Goal: Check status: Check status

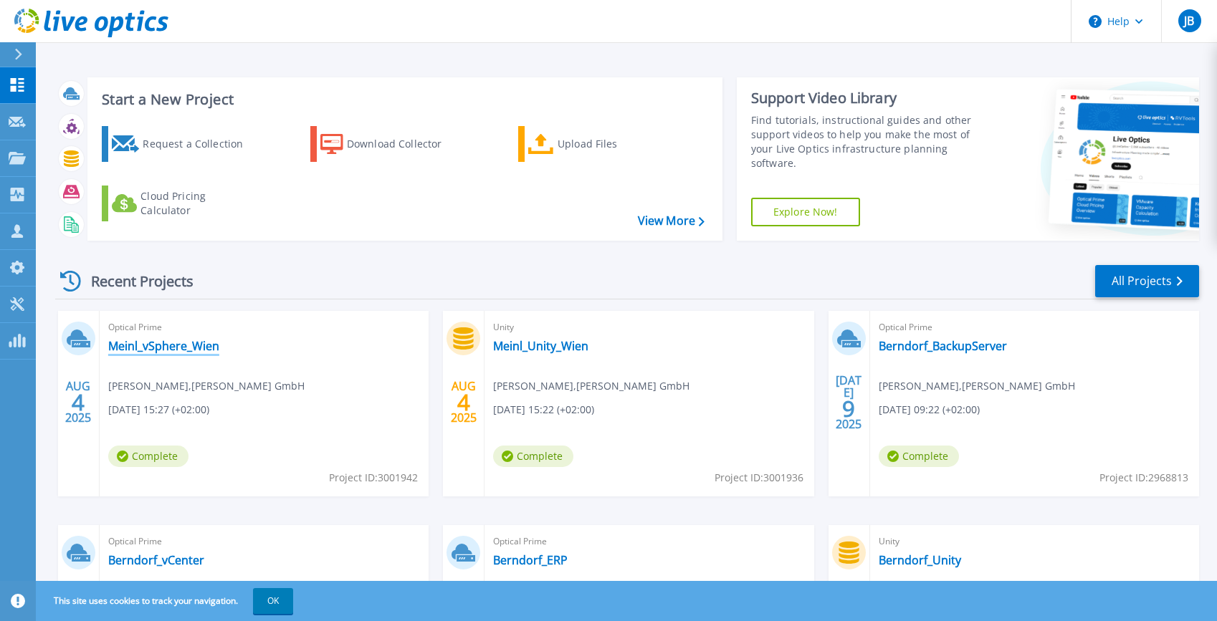
click at [165, 346] on link "Meinl_vSphere_Wien" at bounding box center [163, 346] width 111 height 14
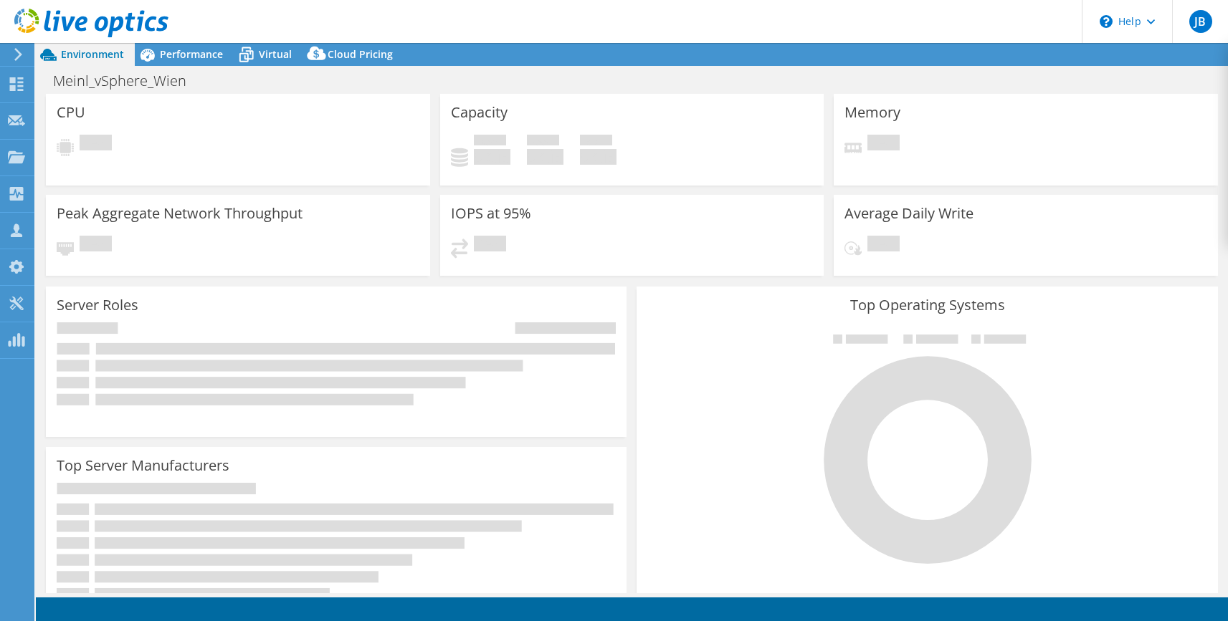
select select "USD"
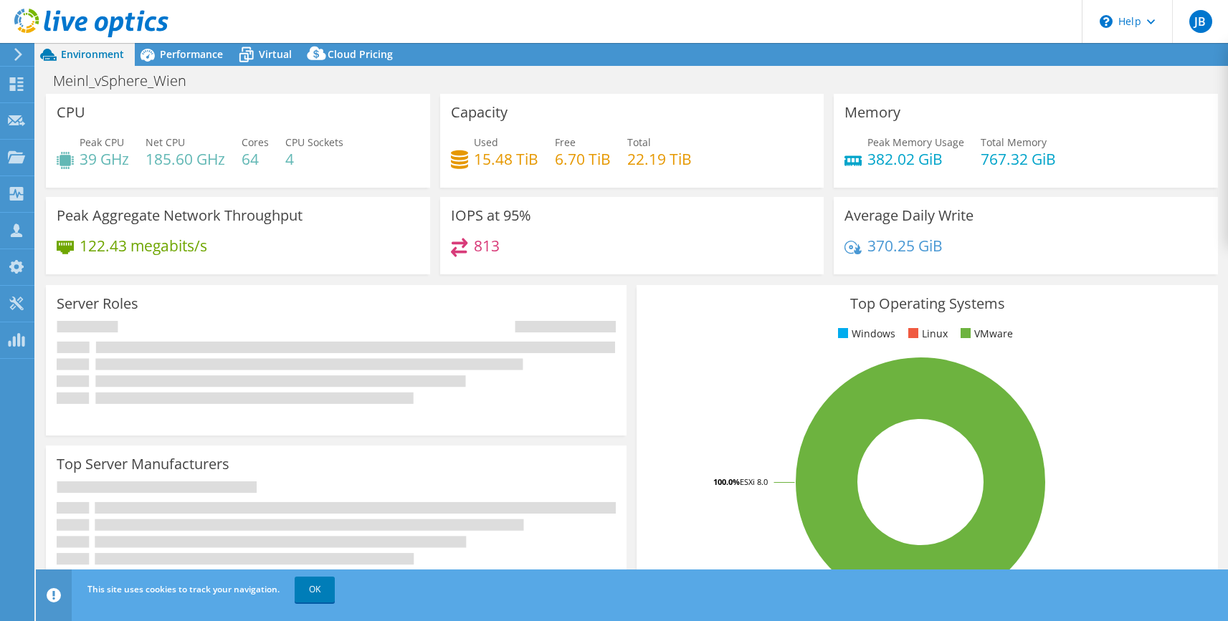
click at [172, 49] on span "Performance" at bounding box center [191, 54] width 63 height 14
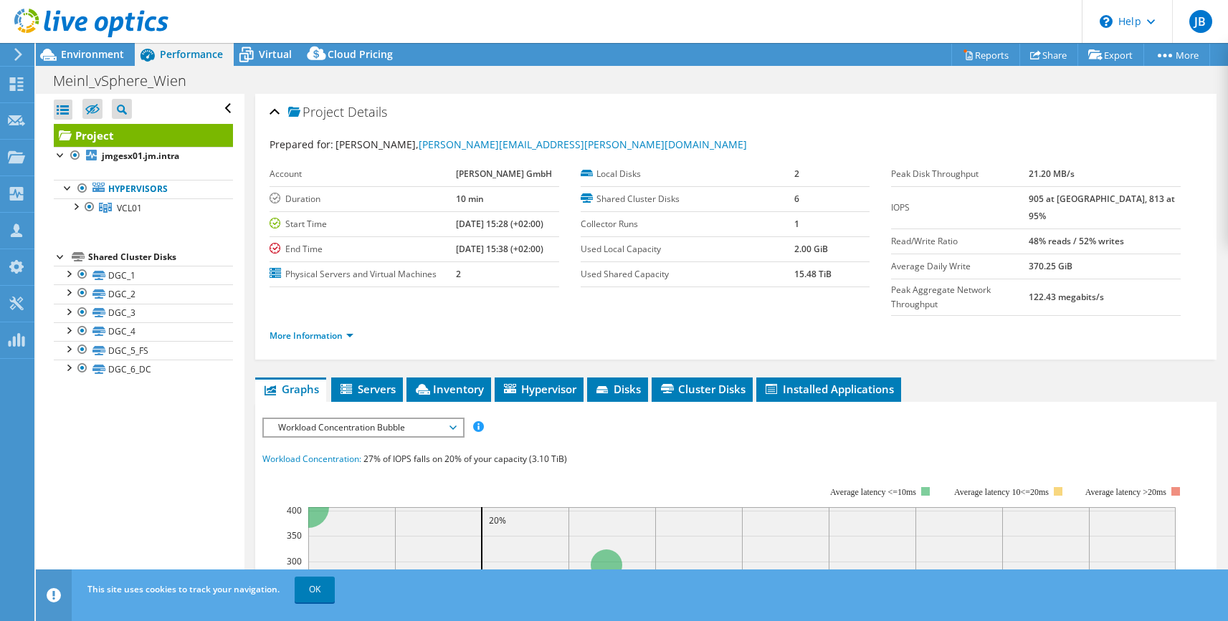
click at [73, 49] on span "Environment" at bounding box center [92, 54] width 63 height 14
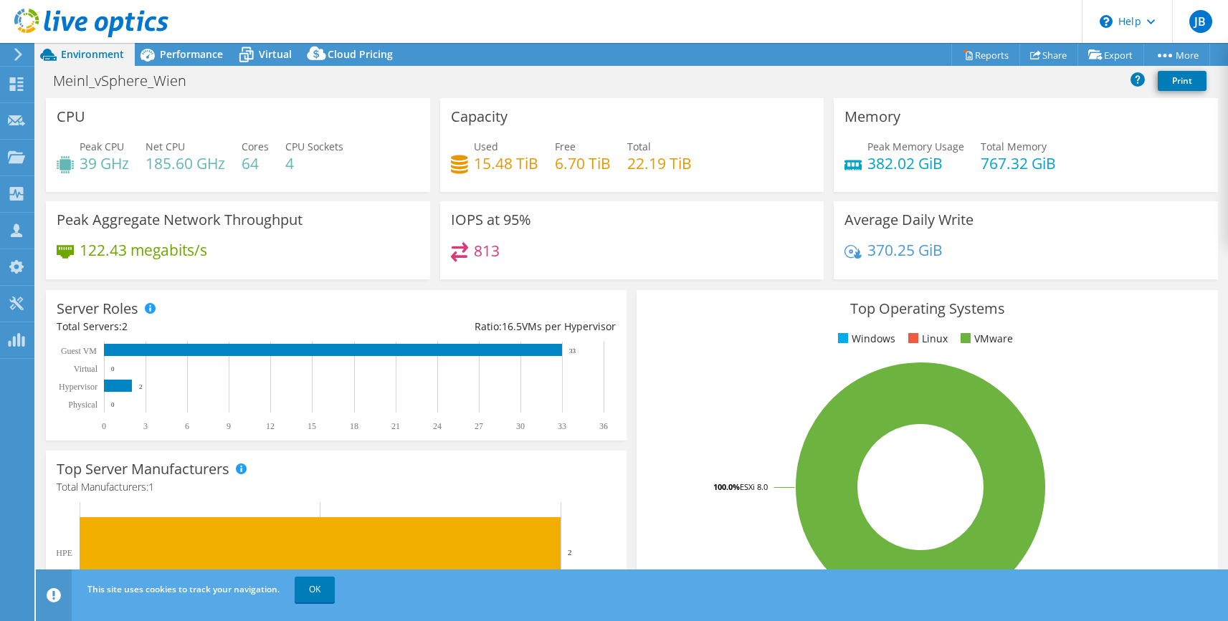
click at [195, 51] on span "Performance" at bounding box center [191, 54] width 63 height 14
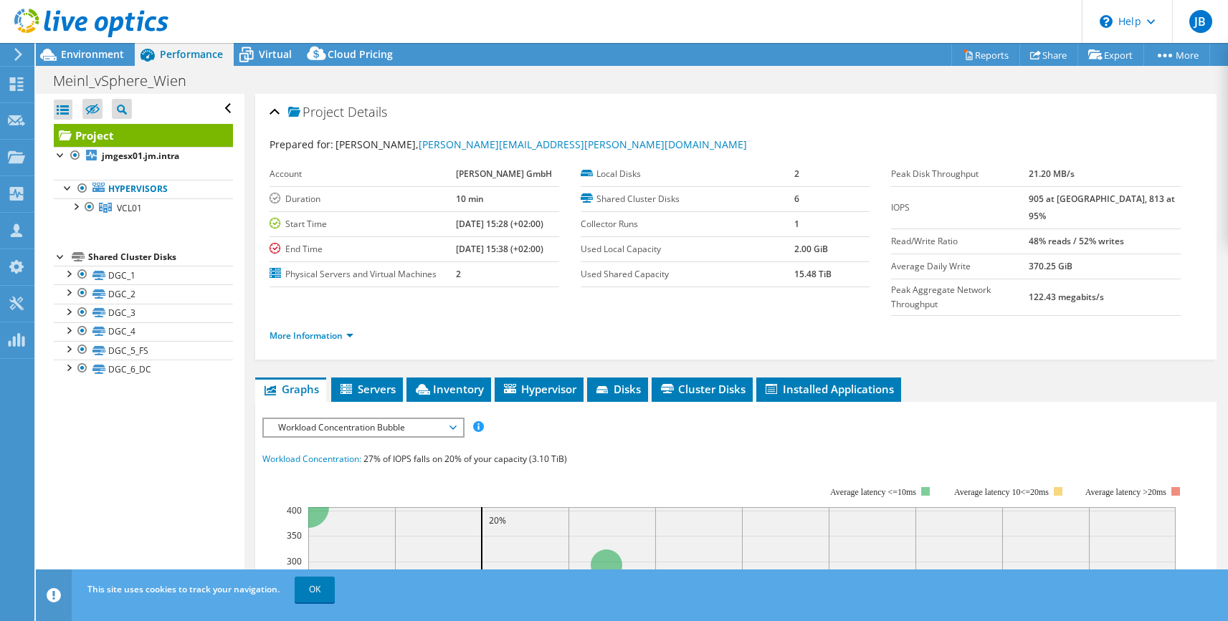
click at [61, 156] on div at bounding box center [61, 154] width 14 height 14
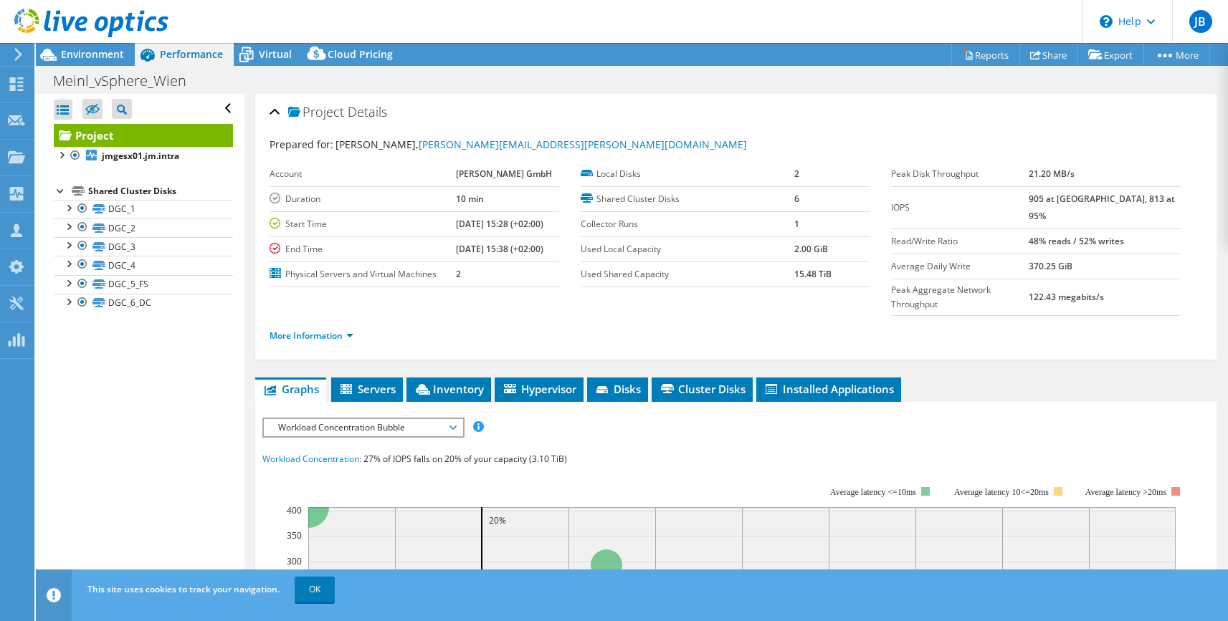
click at [61, 156] on div at bounding box center [61, 154] width 14 height 14
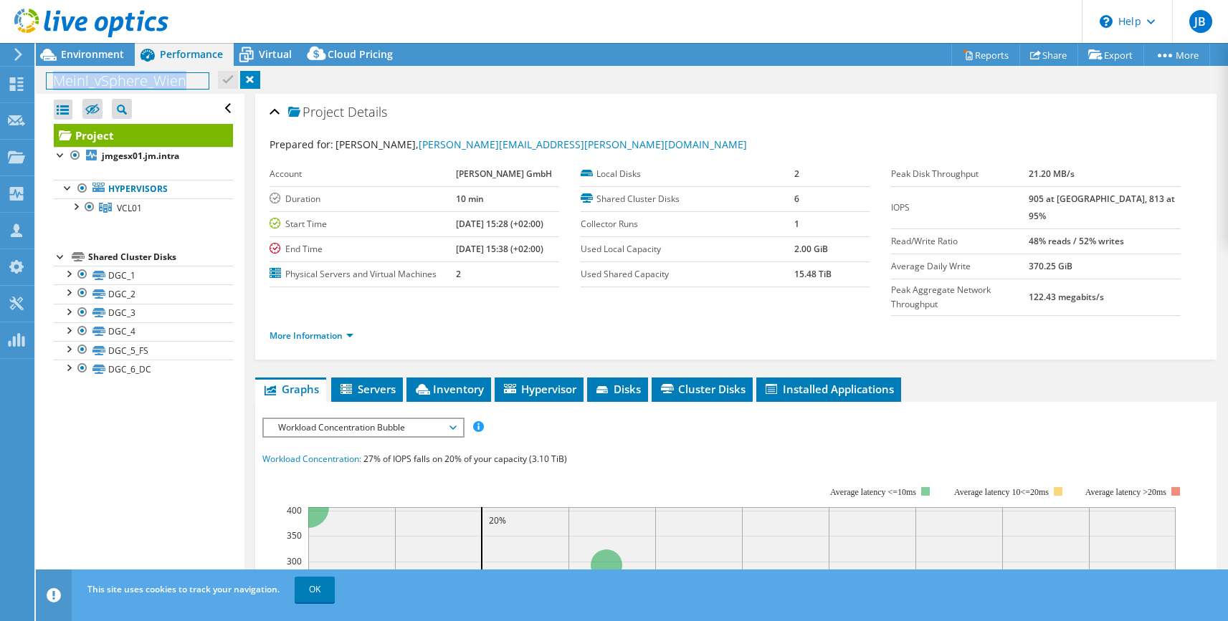
drag, startPoint x: 192, startPoint y: 82, endPoint x: 39, endPoint y: 85, distance: 153.4
click at [39, 85] on div "Meinl_vSphere_Wien Print" at bounding box center [632, 80] width 1192 height 27
copy h1 "Meinl_vSphere_Wien"
